Goal: Task Accomplishment & Management: Complete application form

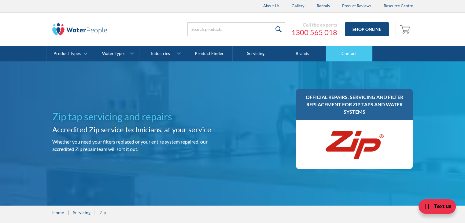
click at [346, 55] on link "Contact" at bounding box center [349, 53] width 46 height 15
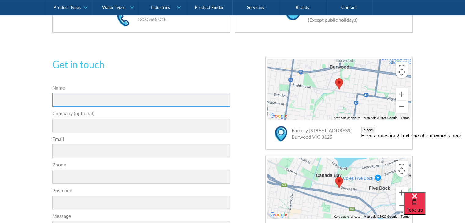
click at [87, 101] on input "Name" at bounding box center [141, 100] width 178 height 14
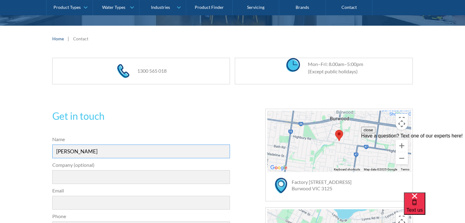
scroll to position [92, 0]
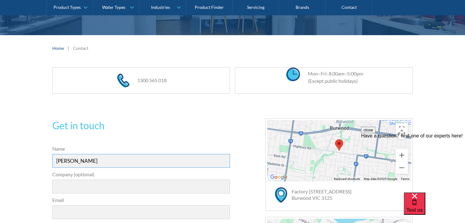
type input "[PERSON_NAME]"
click at [0, 0] on h5 "Billi $300 Cash Back Offer" at bounding box center [0, 0] width 0 height 0
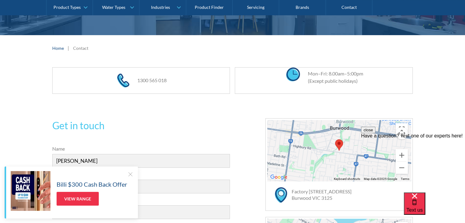
click at [130, 174] on div at bounding box center [130, 174] width 6 height 6
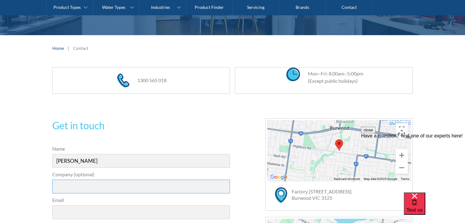
click at [107, 185] on input "Company (optional)" at bounding box center [141, 187] width 178 height 14
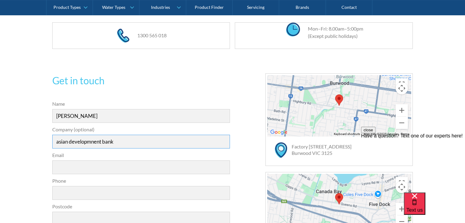
scroll to position [183, 0]
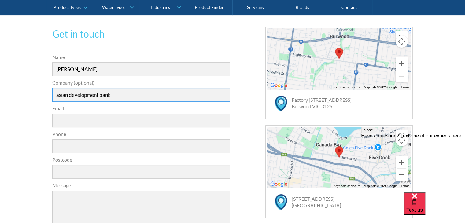
type input "asian development bank"
click at [115, 147] on input "Phone" at bounding box center [141, 146] width 178 height 14
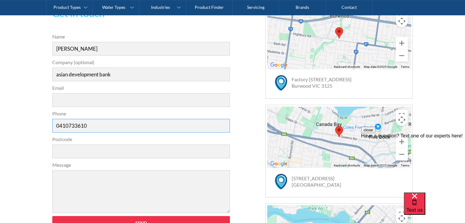
scroll to position [214, 0]
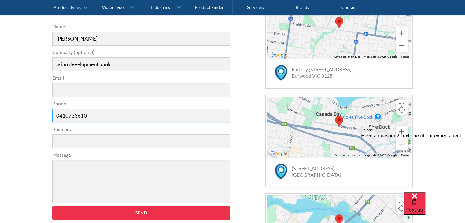
type input "0410733610"
click at [95, 171] on textarea "Message" at bounding box center [141, 181] width 178 height 43
paste textarea "We’re currently experiencing issues with both of our office filtration taps — o…"
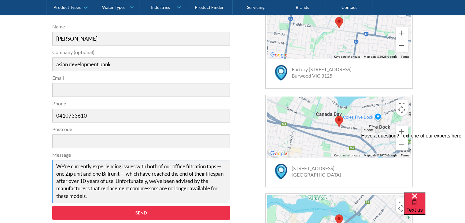
scroll to position [78, 0]
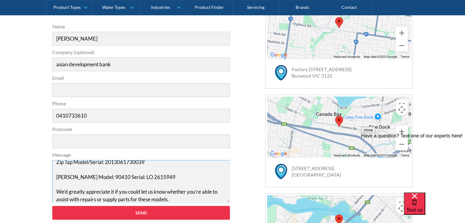
type textarea "We’re currently experiencing issues with both of our office filtration taps — o…"
click at [72, 142] on input "Postcode" at bounding box center [141, 141] width 178 height 14
type input "2000"
click at [72, 85] on input "Email" at bounding box center [141, 90] width 178 height 14
paste input "[EMAIL_ADDRESS][DOMAIN_NAME]"
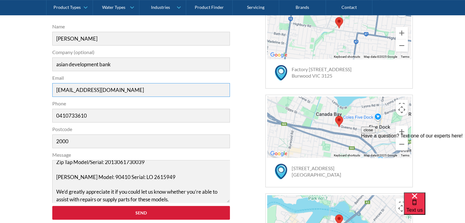
type input "[EMAIL_ADDRESS][DOMAIN_NAME]"
click at [149, 211] on input "Send" at bounding box center [141, 213] width 178 height 14
